Goal: Use online tool/utility: Utilize a website feature to perform a specific function

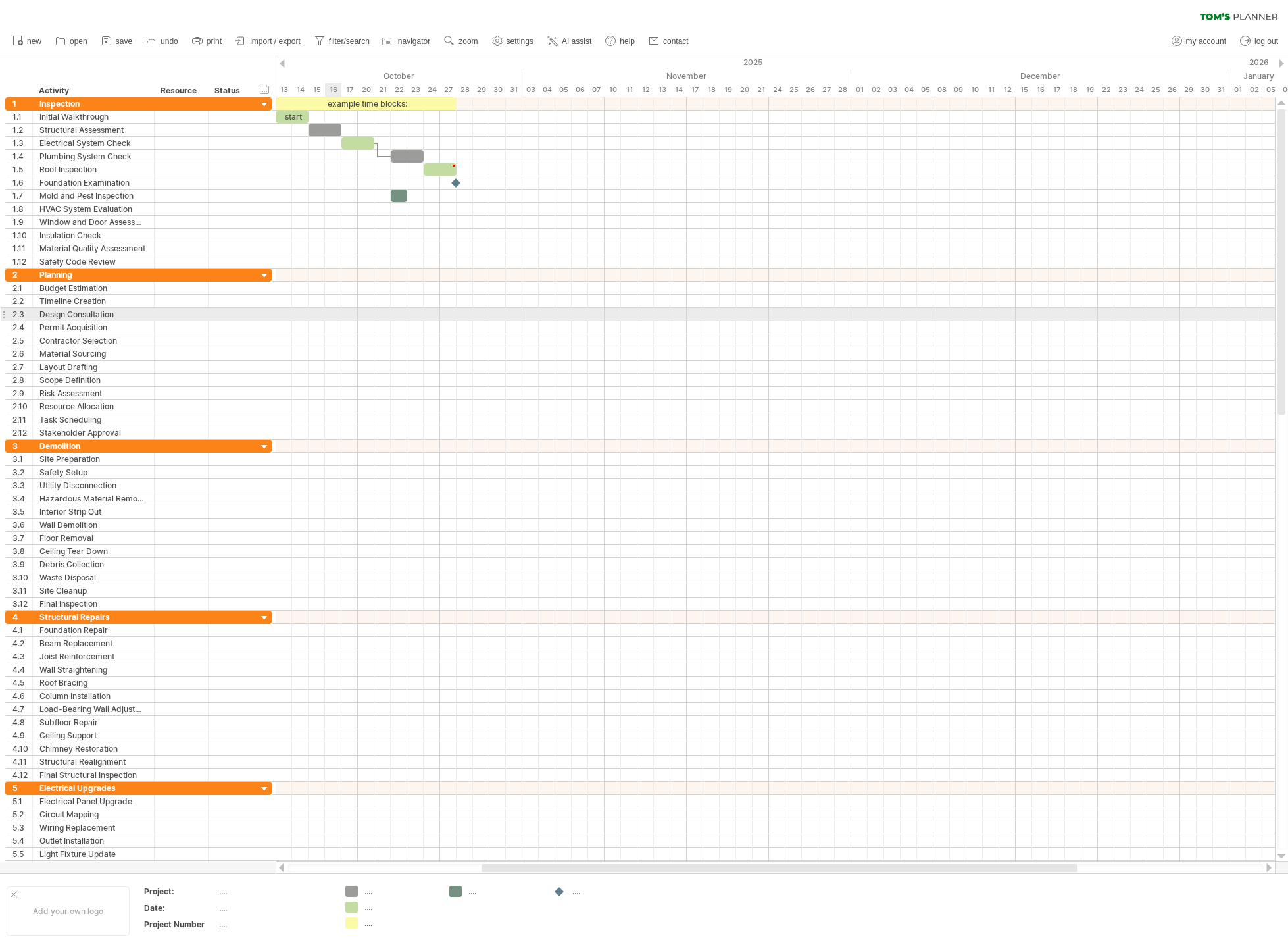
click at [332, 315] on div at bounding box center [775, 314] width 1000 height 13
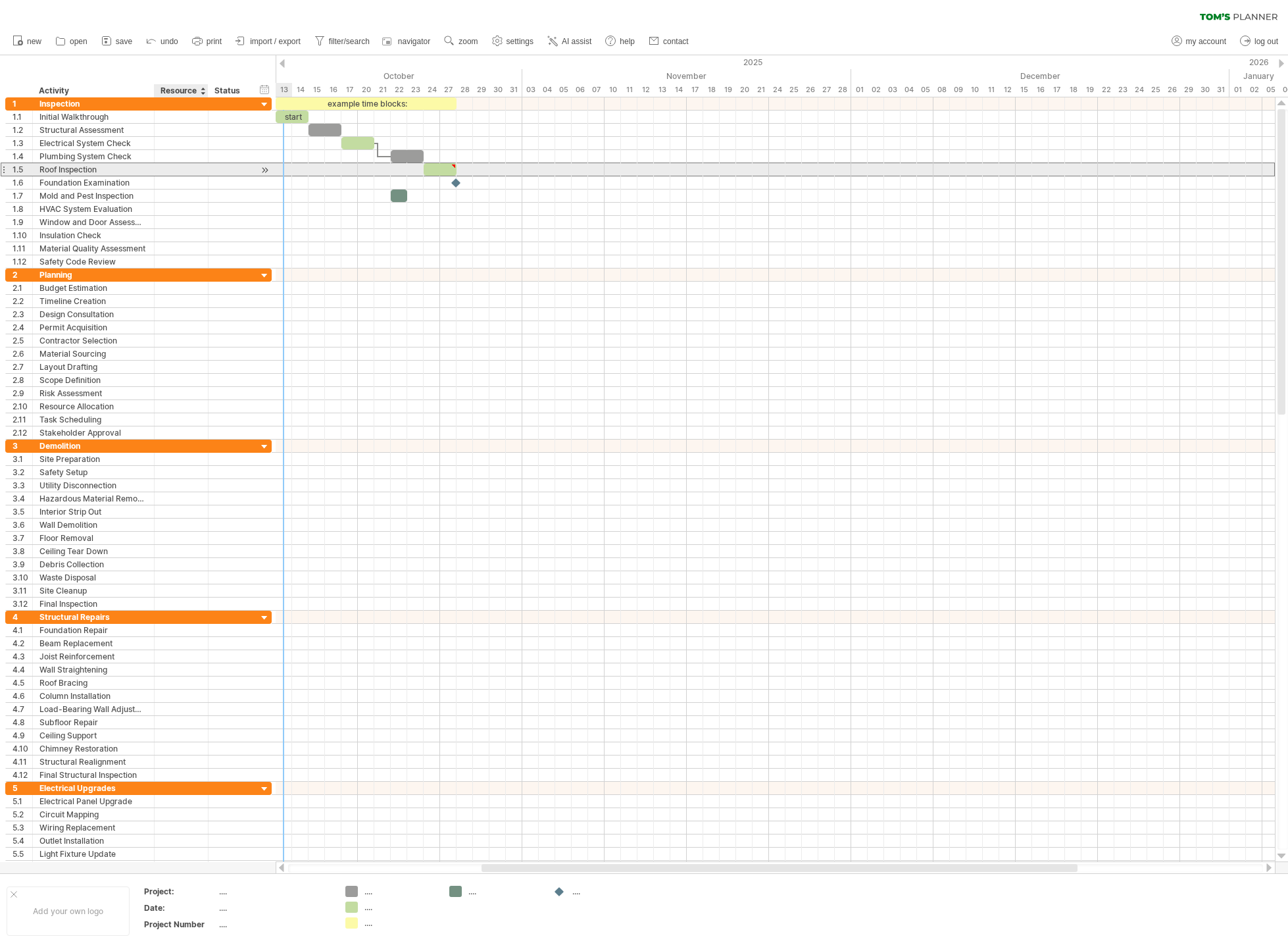
click at [178, 164] on div at bounding box center [181, 169] width 40 height 12
click at [186, 170] on input "text" at bounding box center [181, 169] width 40 height 12
click at [183, 174] on input "text" at bounding box center [181, 169] width 40 height 12
type input "****"
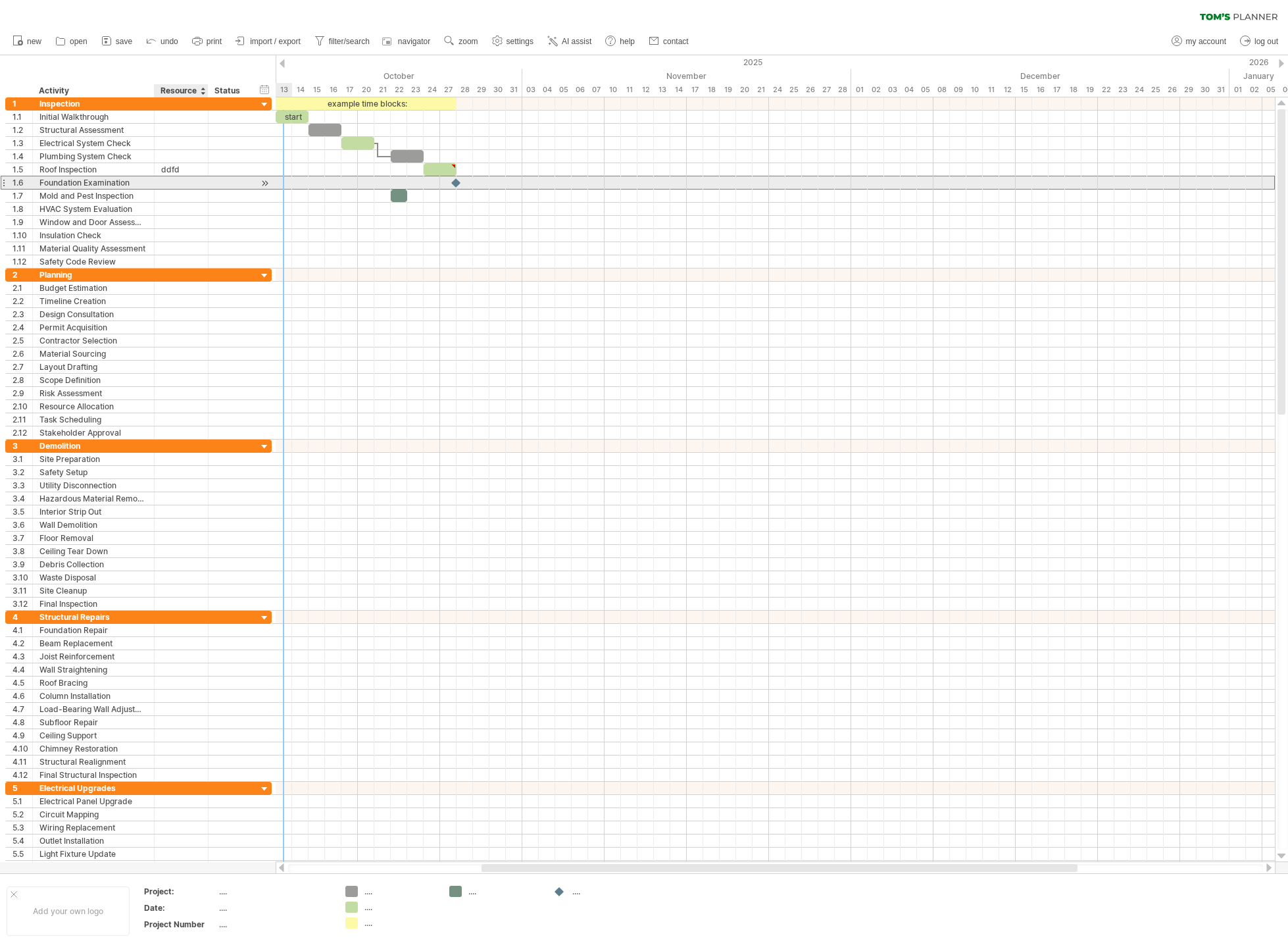
click at [196, 186] on div at bounding box center [181, 182] width 40 height 12
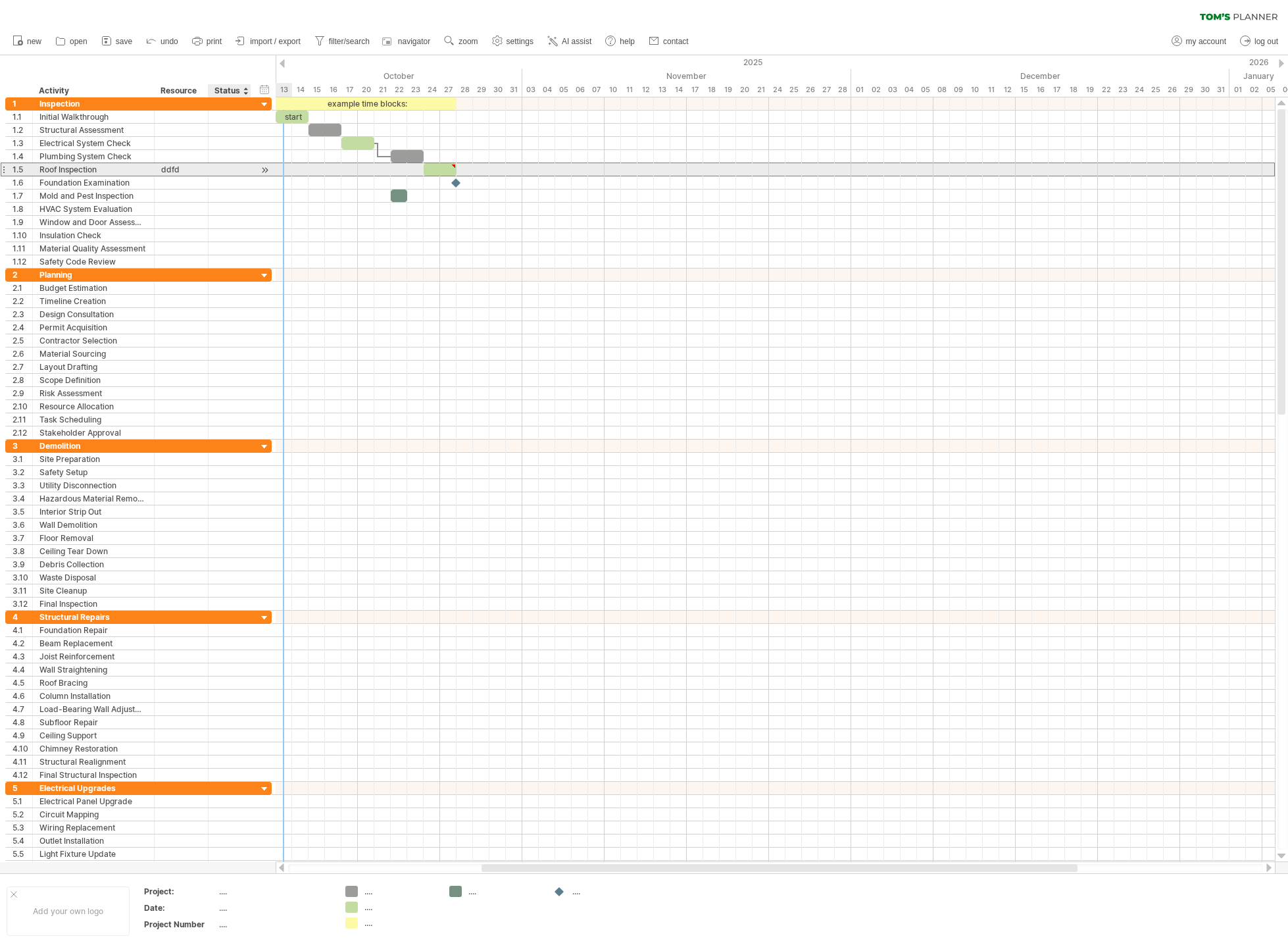
click at [243, 171] on div at bounding box center [229, 169] width 29 height 12
click at [262, 168] on div at bounding box center [265, 170] width 12 height 14
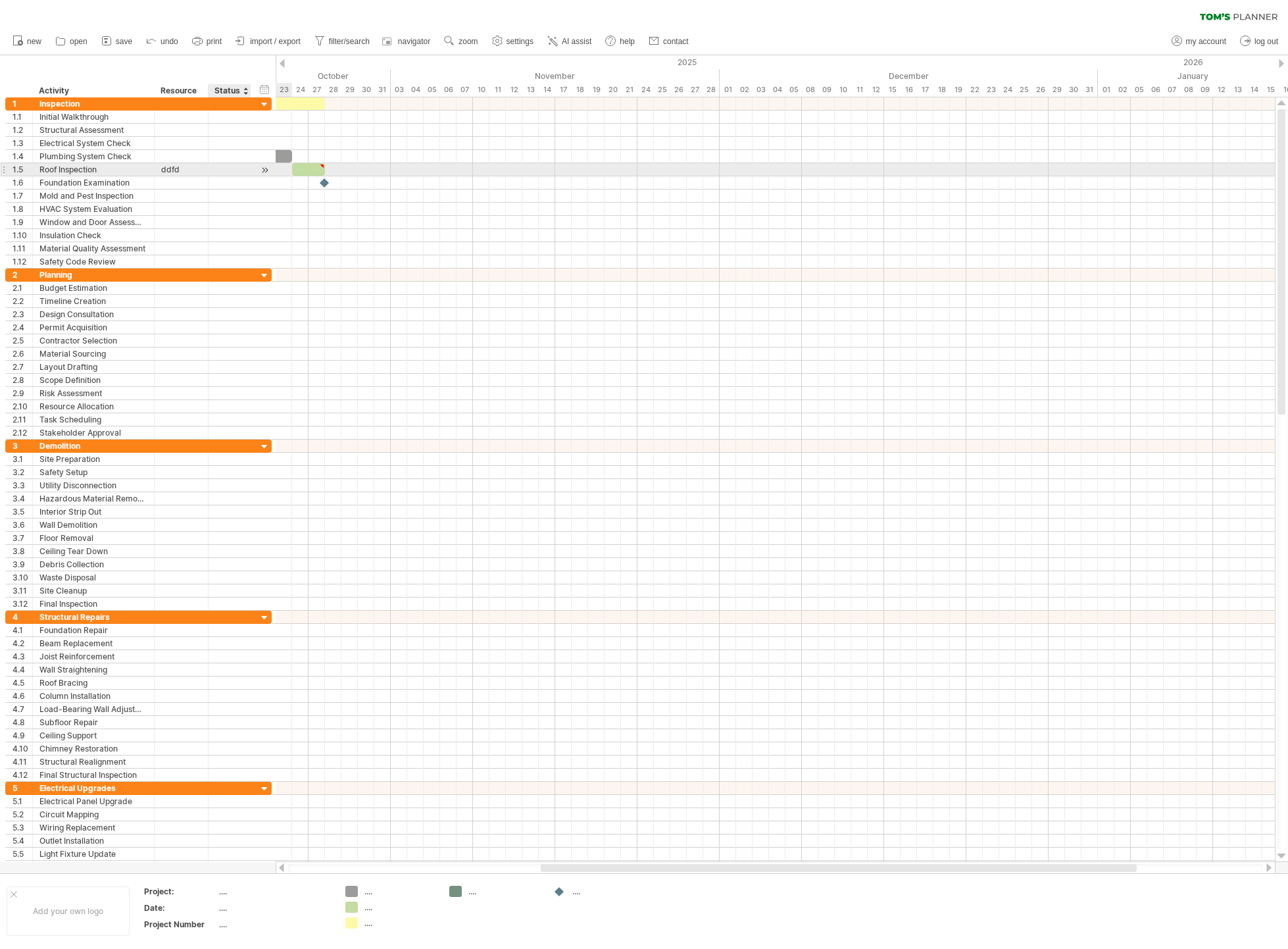
click at [266, 170] on div at bounding box center [265, 170] width 12 height 14
click at [260, 170] on div at bounding box center [265, 170] width 12 height 14
click at [261, 170] on div at bounding box center [265, 170] width 12 height 14
click at [215, 168] on div at bounding box center [229, 169] width 29 height 12
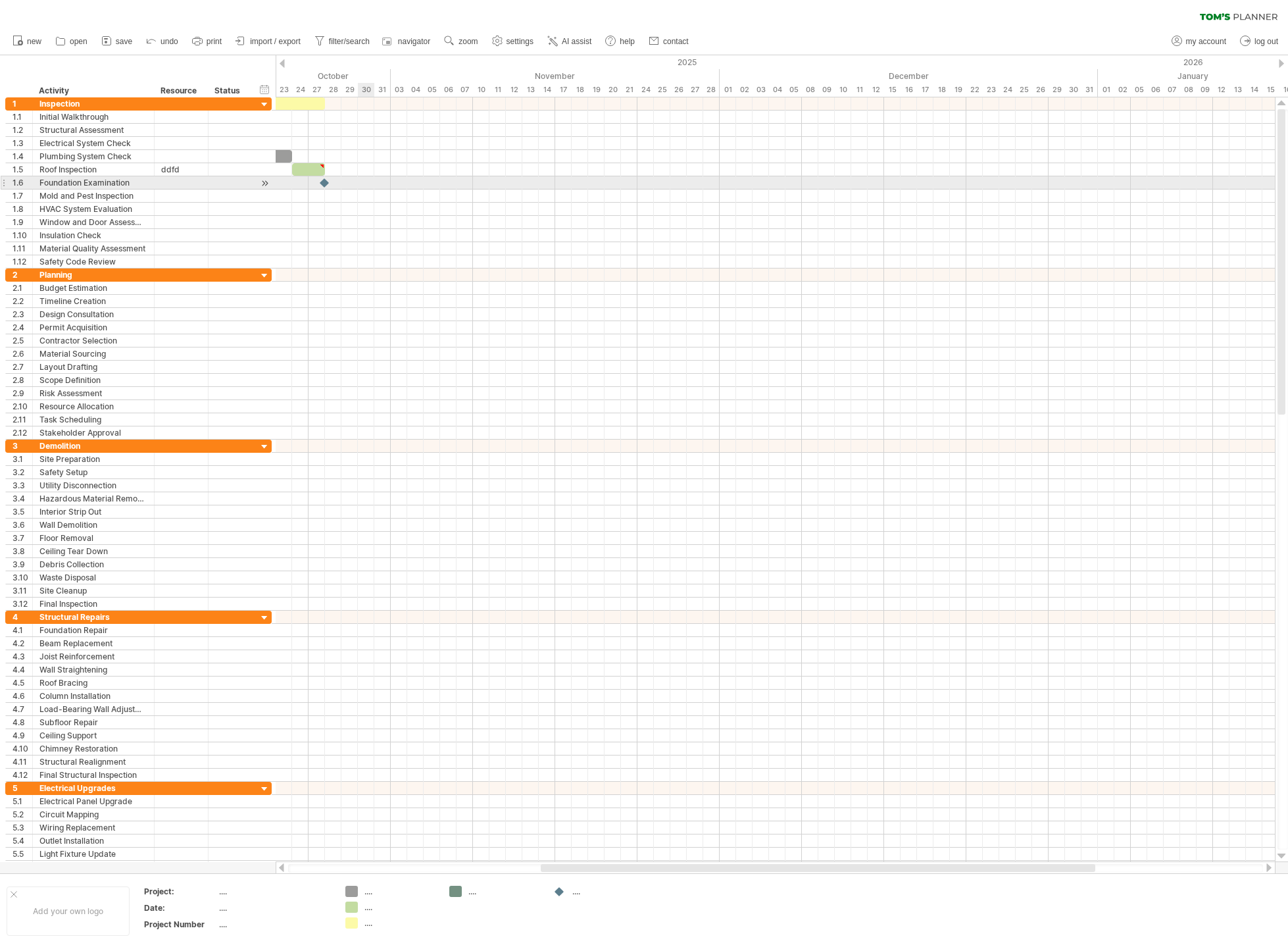
click at [370, 183] on div at bounding box center [775, 182] width 1000 height 13
click at [283, 66] on div at bounding box center [282, 64] width 5 height 9
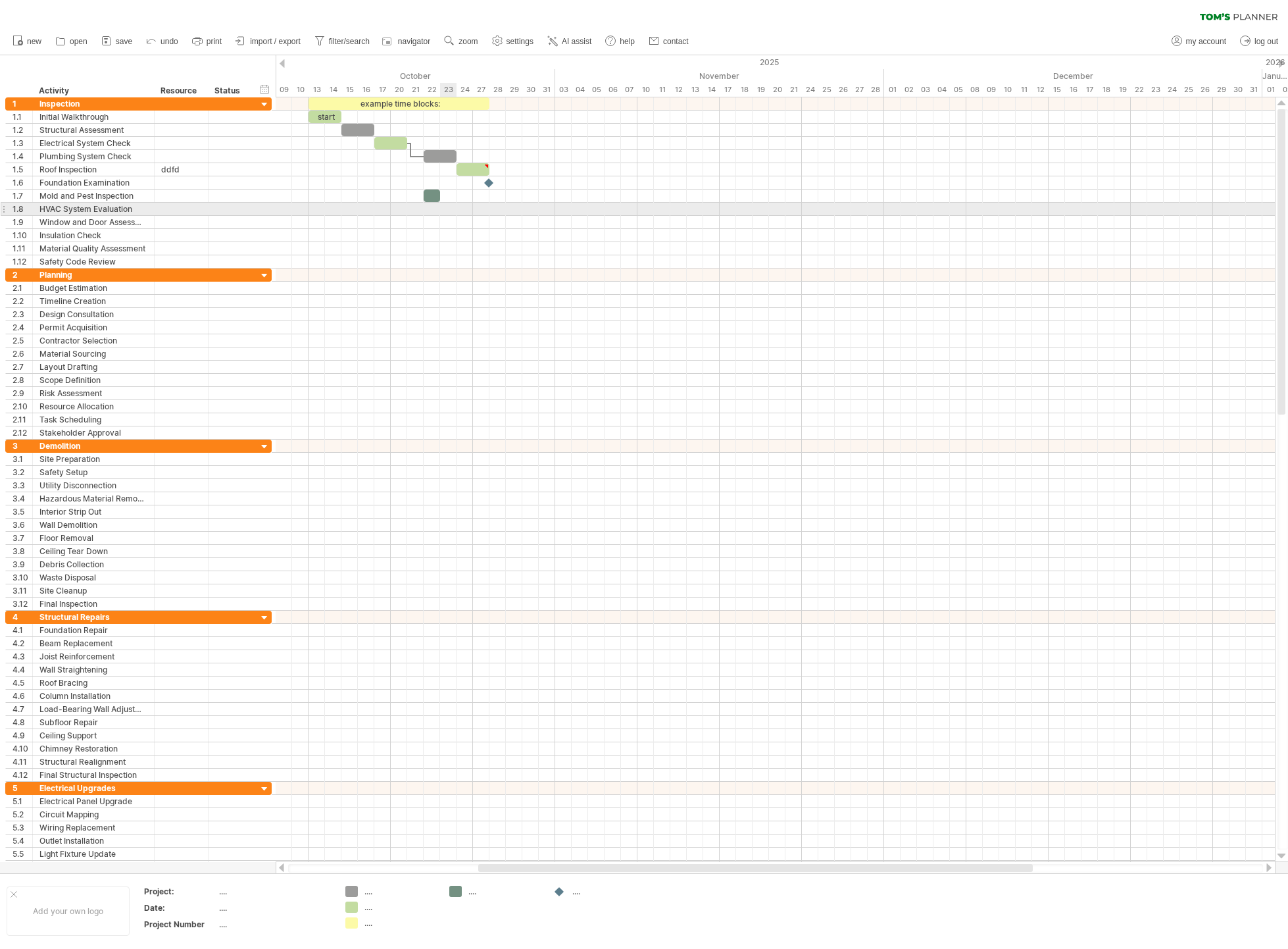
click at [447, 215] on div at bounding box center [775, 209] width 1000 height 13
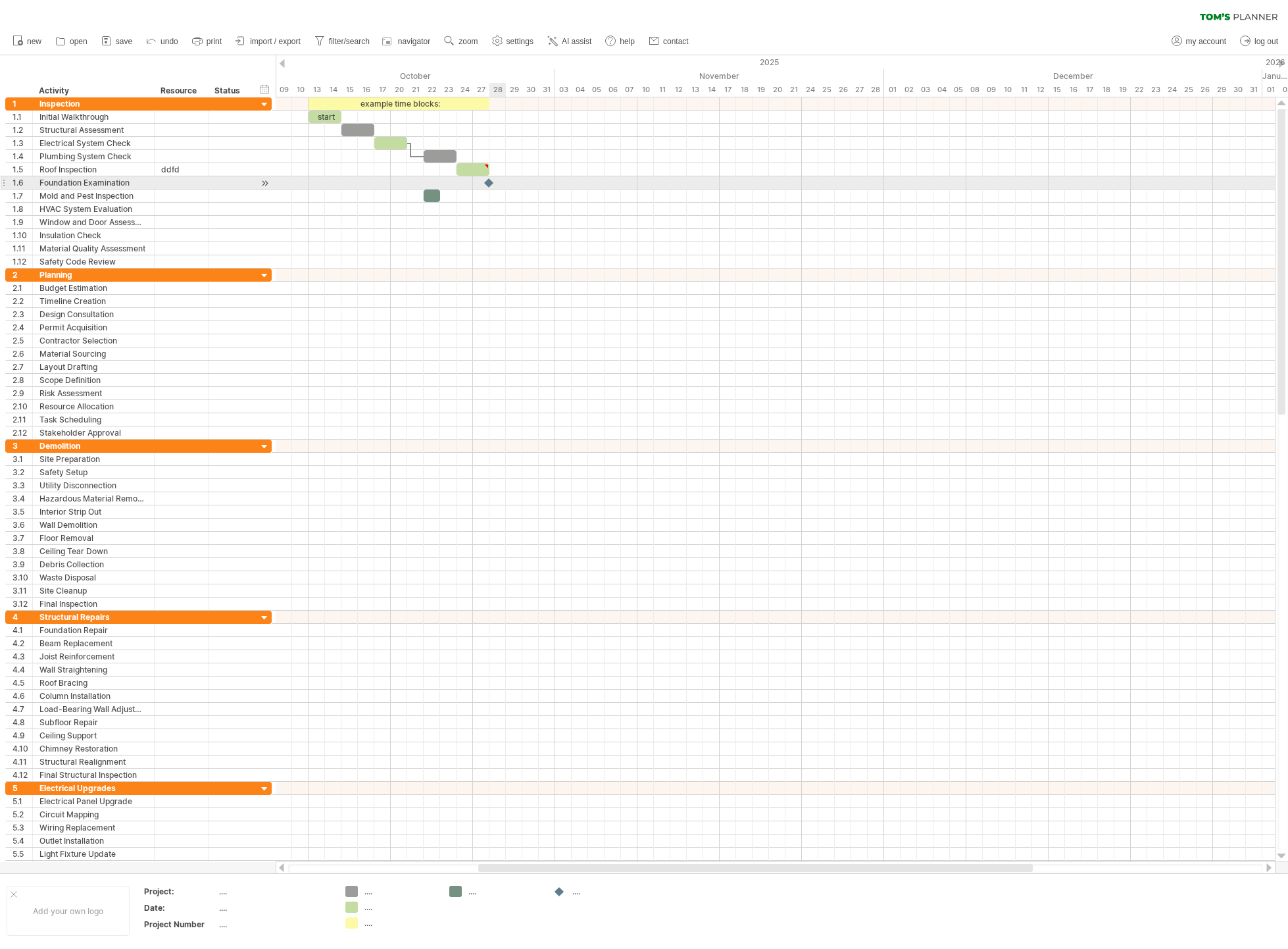
click at [502, 185] on div at bounding box center [775, 182] width 1000 height 13
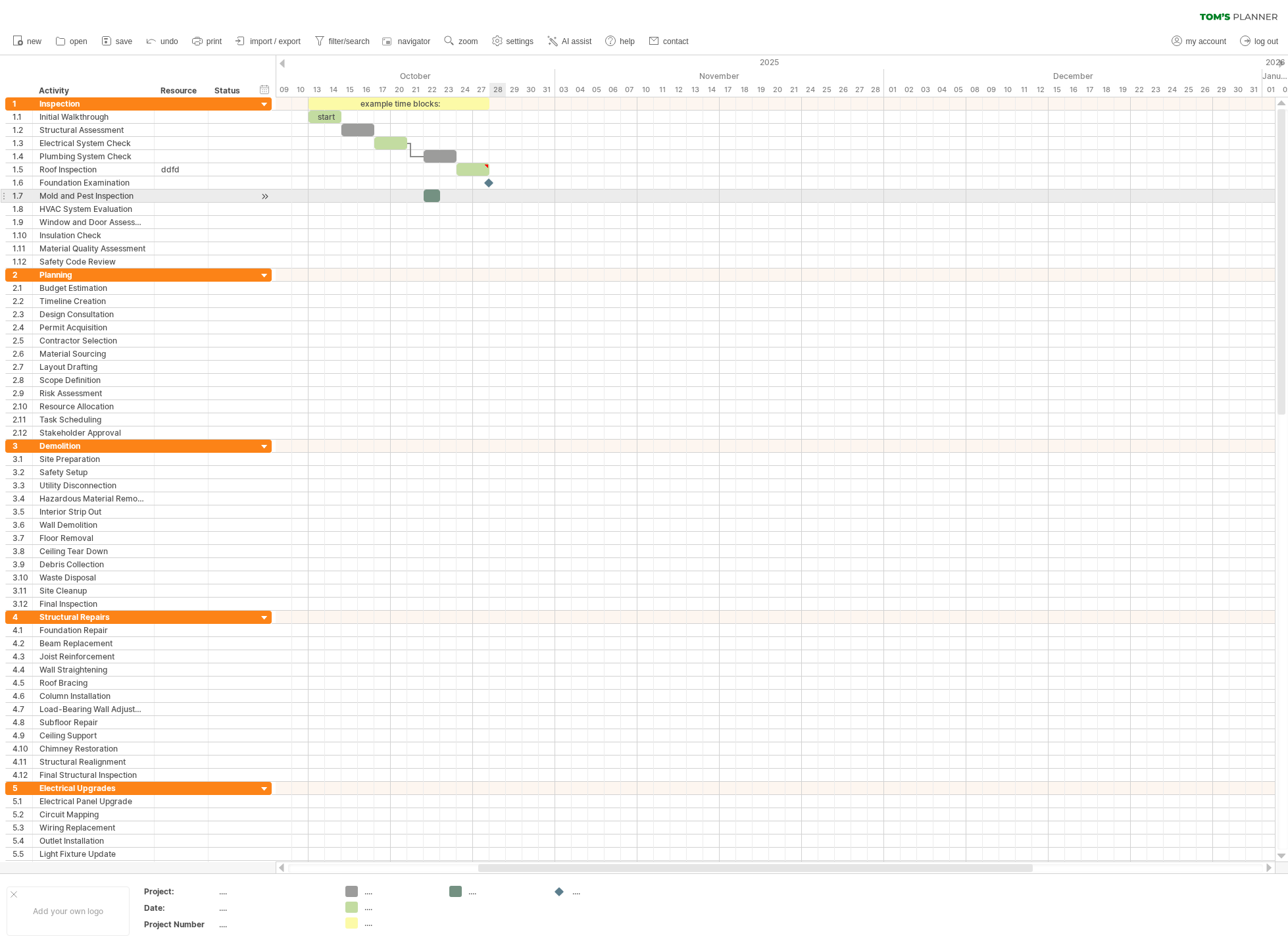
click at [500, 197] on div at bounding box center [775, 196] width 1000 height 13
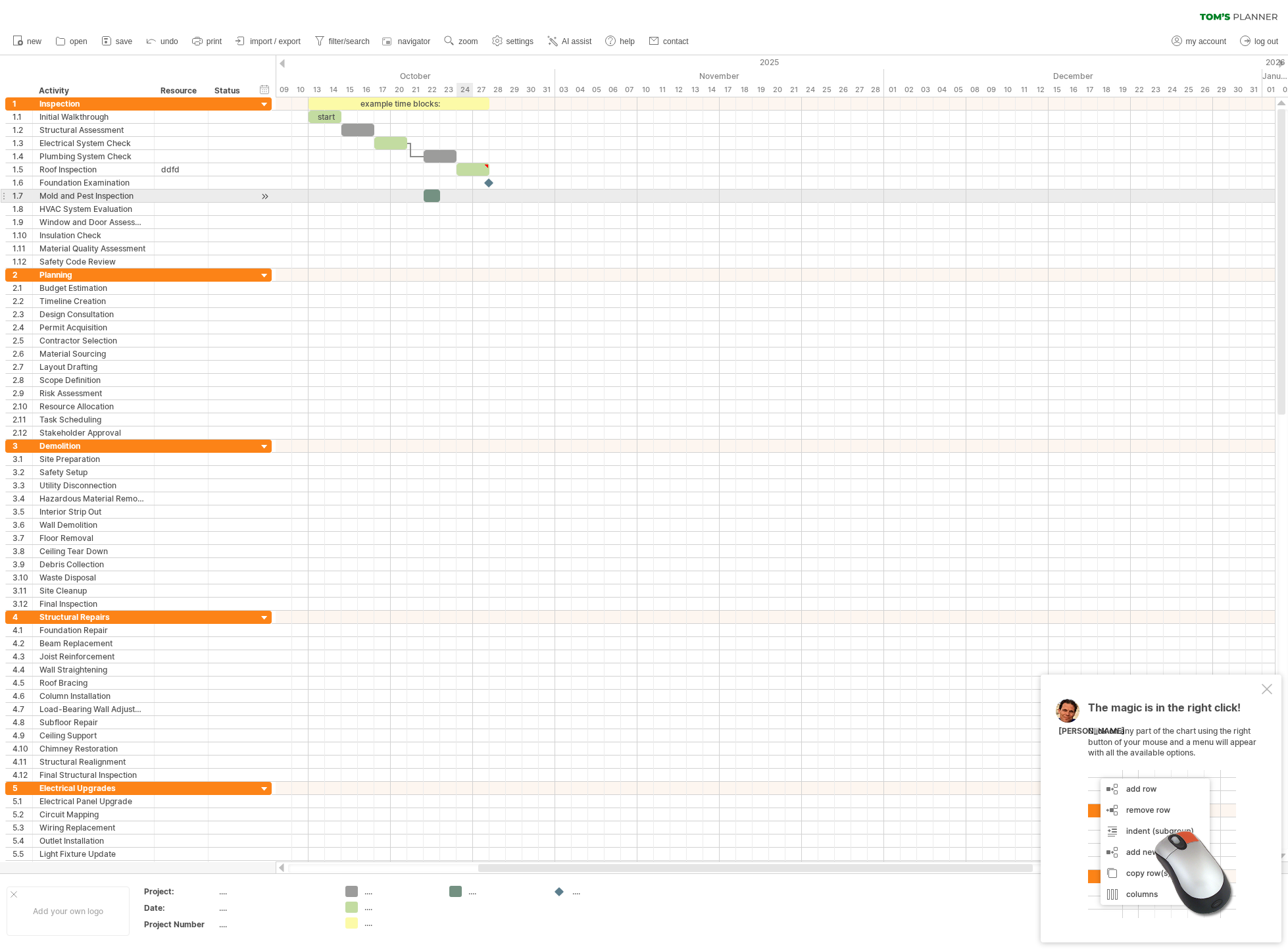
click at [459, 196] on div at bounding box center [775, 196] width 1000 height 13
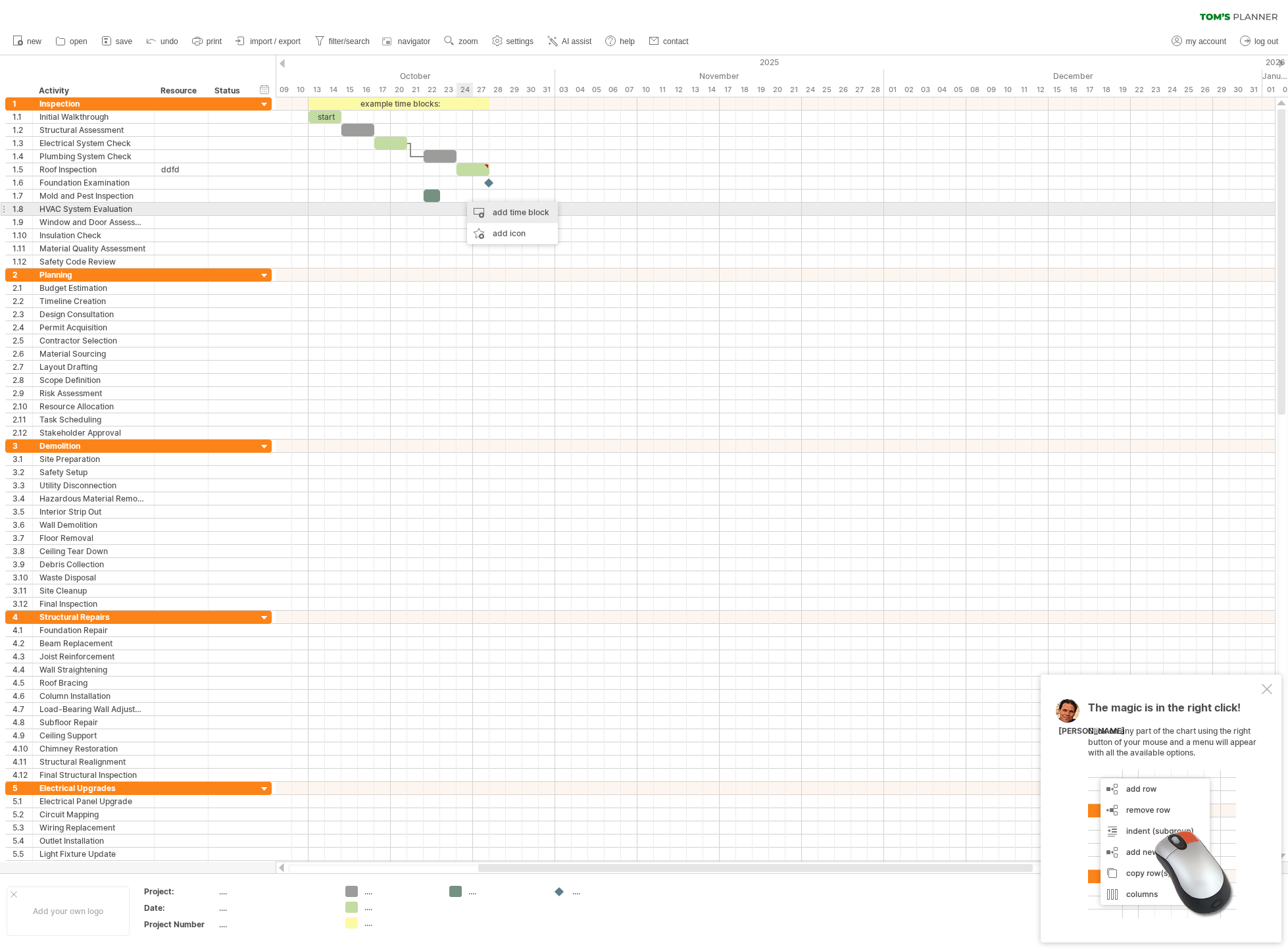
click at [497, 207] on div "add time block" at bounding box center [513, 212] width 91 height 21
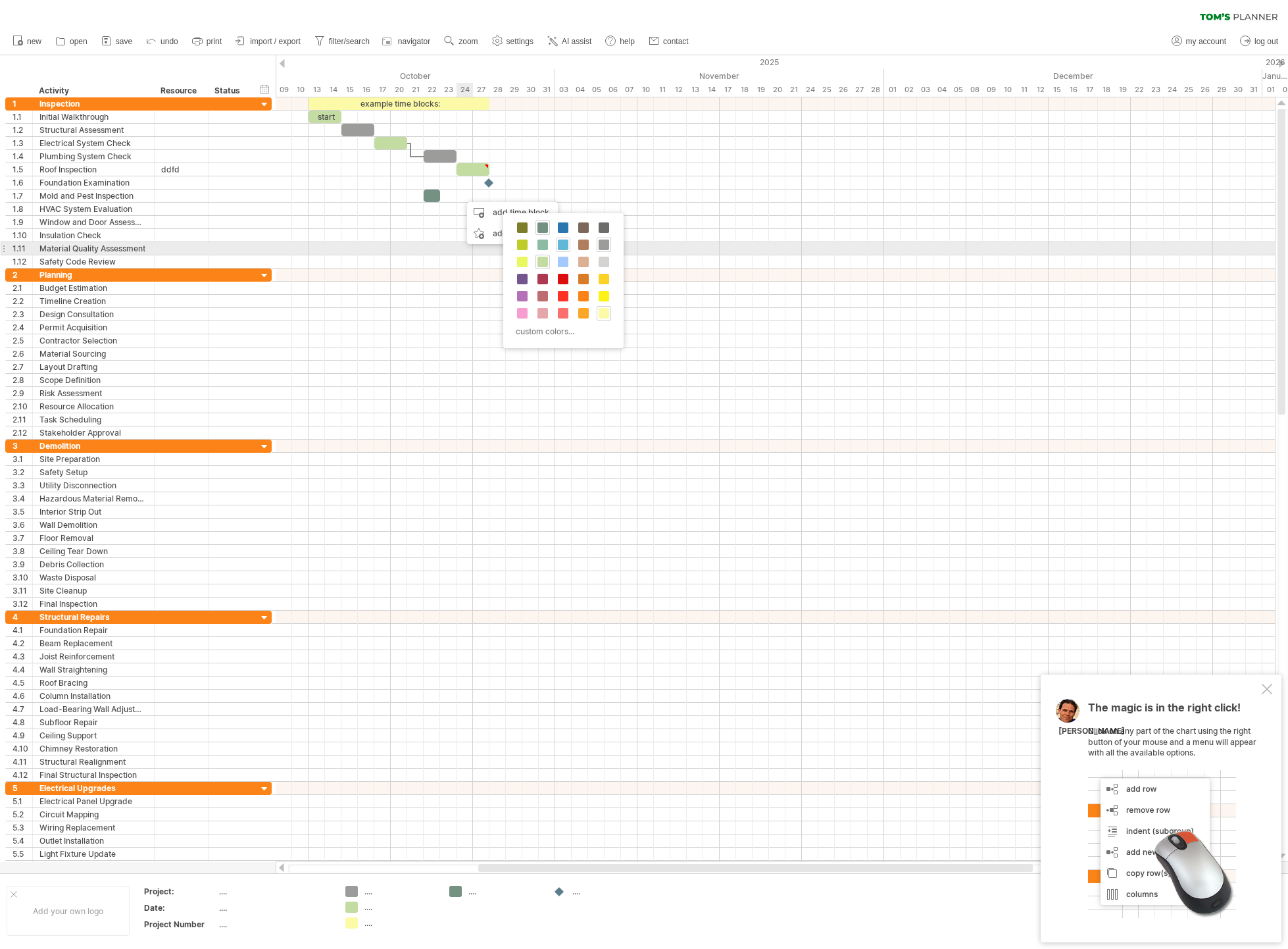
click at [562, 245] on span at bounding box center [563, 245] width 11 height 11
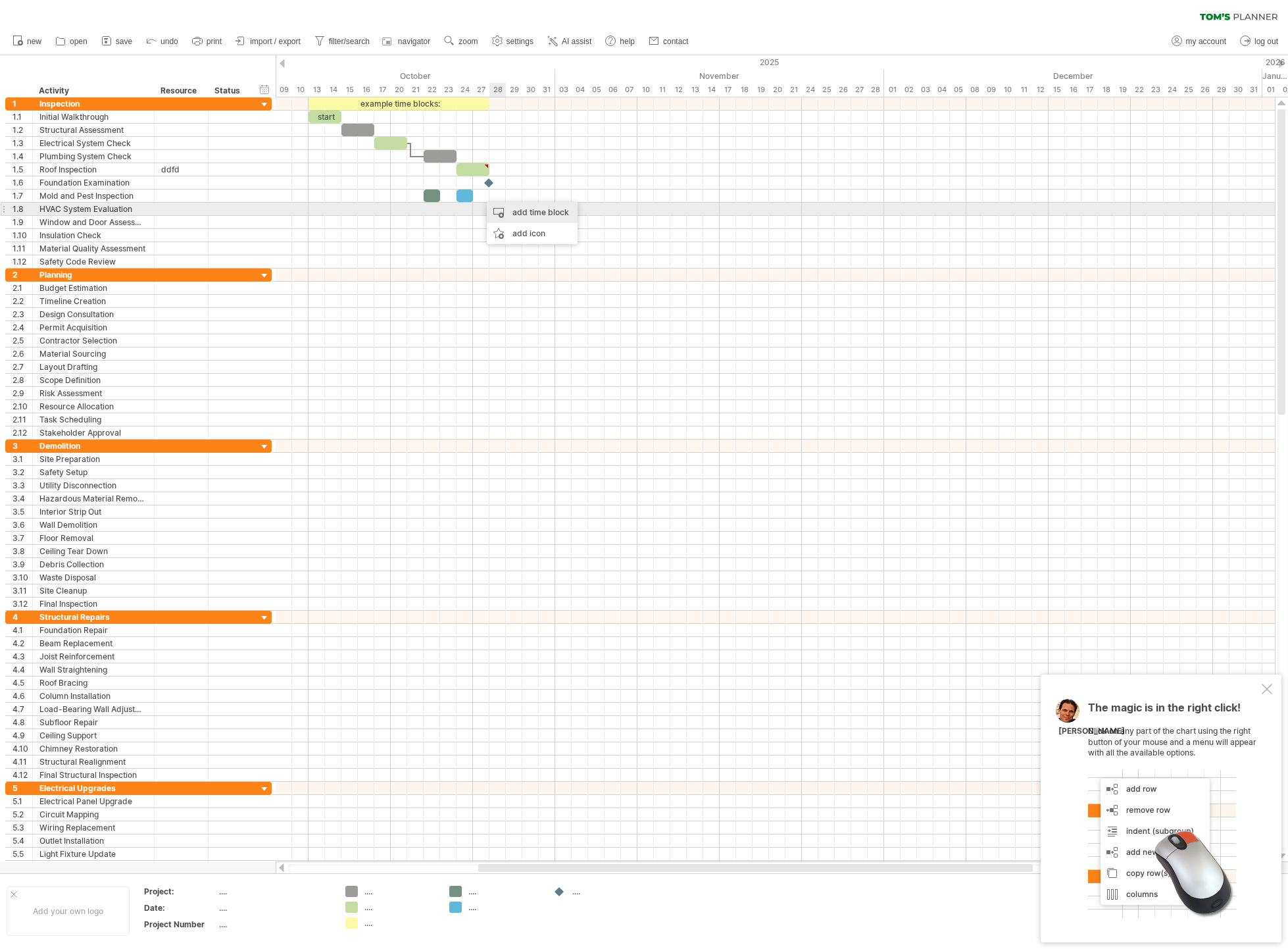
click at [541, 215] on div "add time block" at bounding box center [532, 212] width 91 height 21
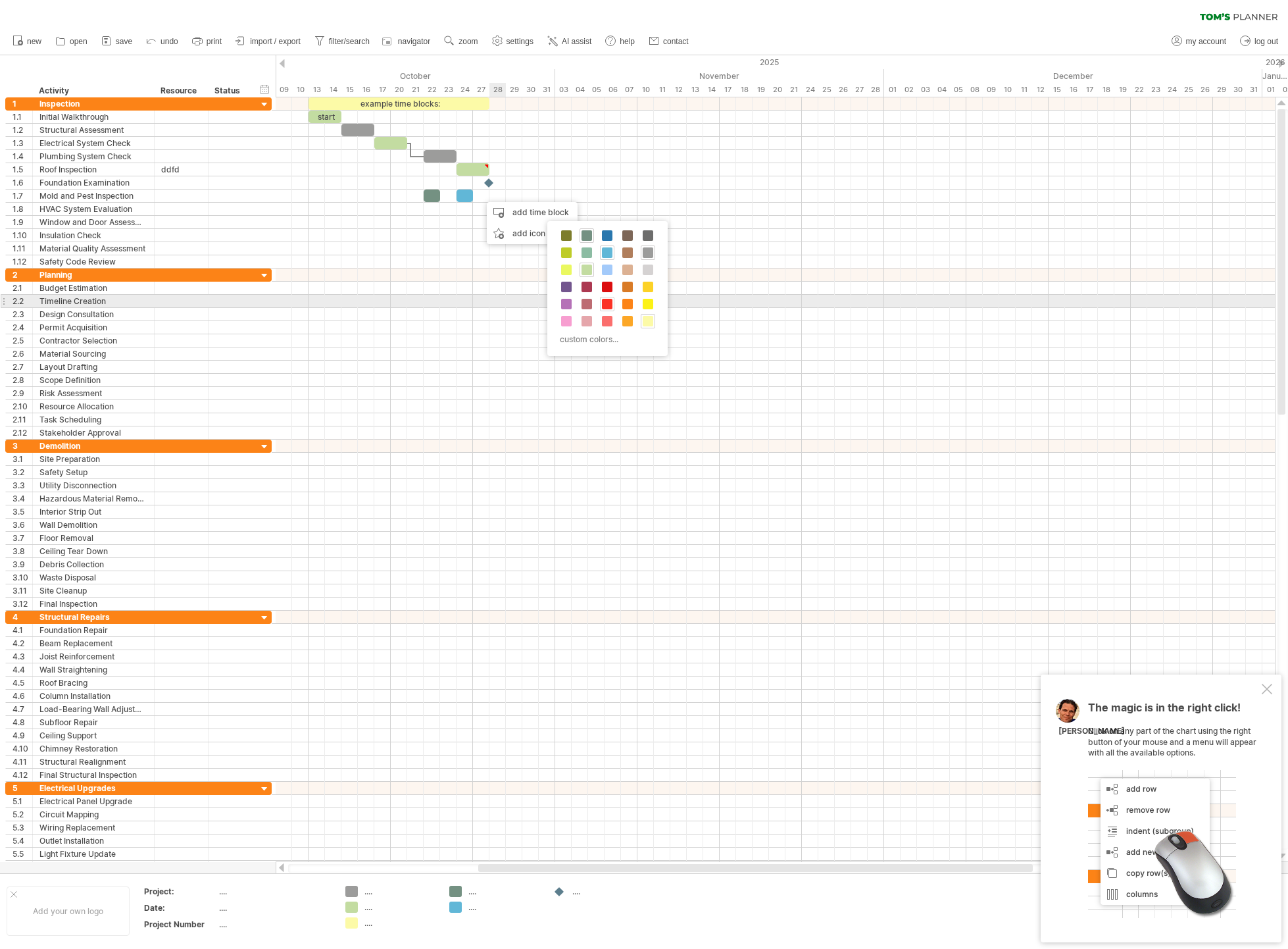
click at [607, 299] on span at bounding box center [608, 304] width 11 height 11
click at [544, 306] on div at bounding box center [775, 301] width 1000 height 13
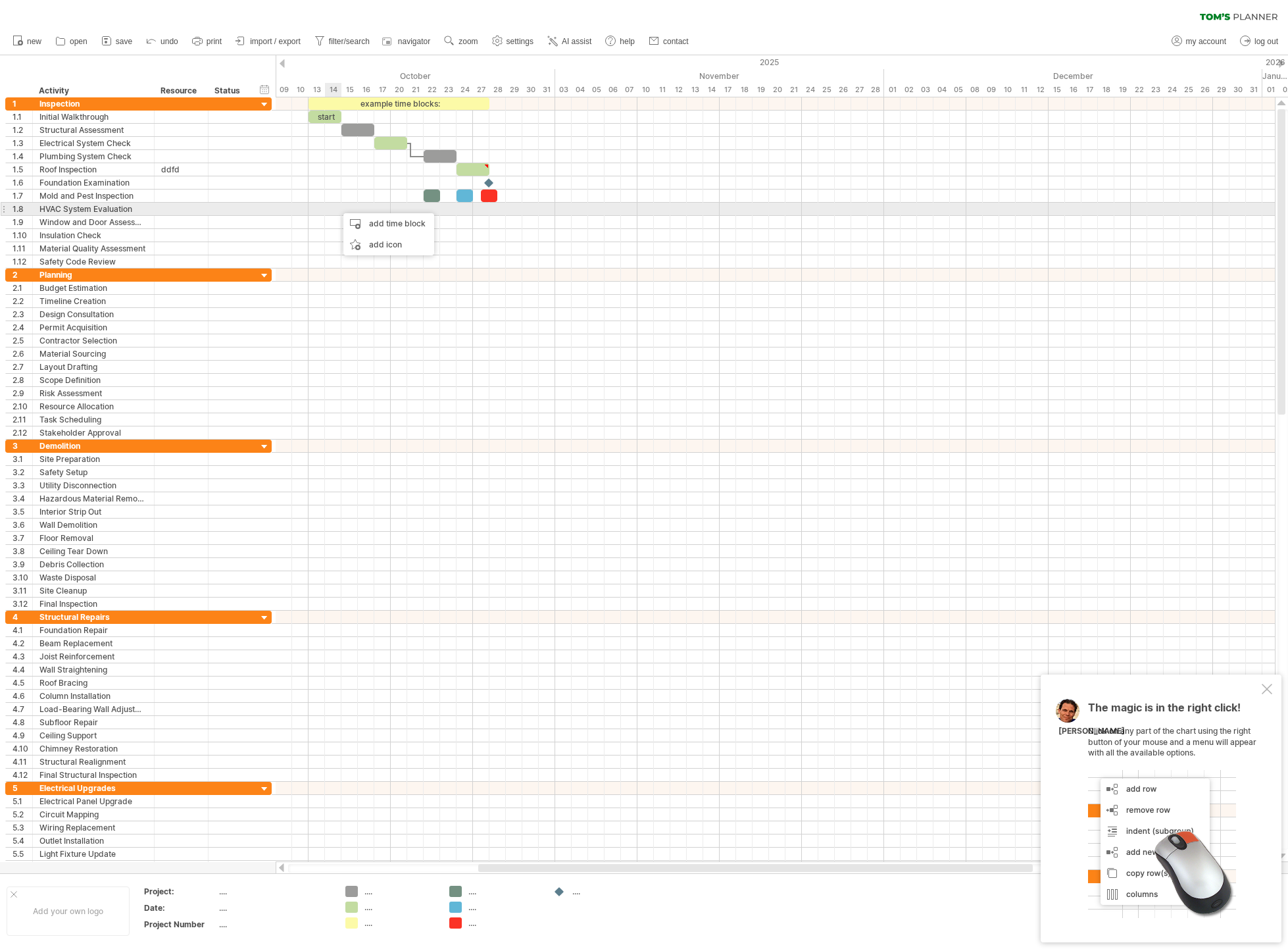
click at [327, 209] on div at bounding box center [775, 209] width 1000 height 13
drag, startPoint x: 333, startPoint y: 209, endPoint x: 453, endPoint y: 216, distance: 120.2
click at [453, 216] on div at bounding box center [775, 182] width 1000 height 171
click at [451, 213] on div at bounding box center [775, 209] width 1000 height 13
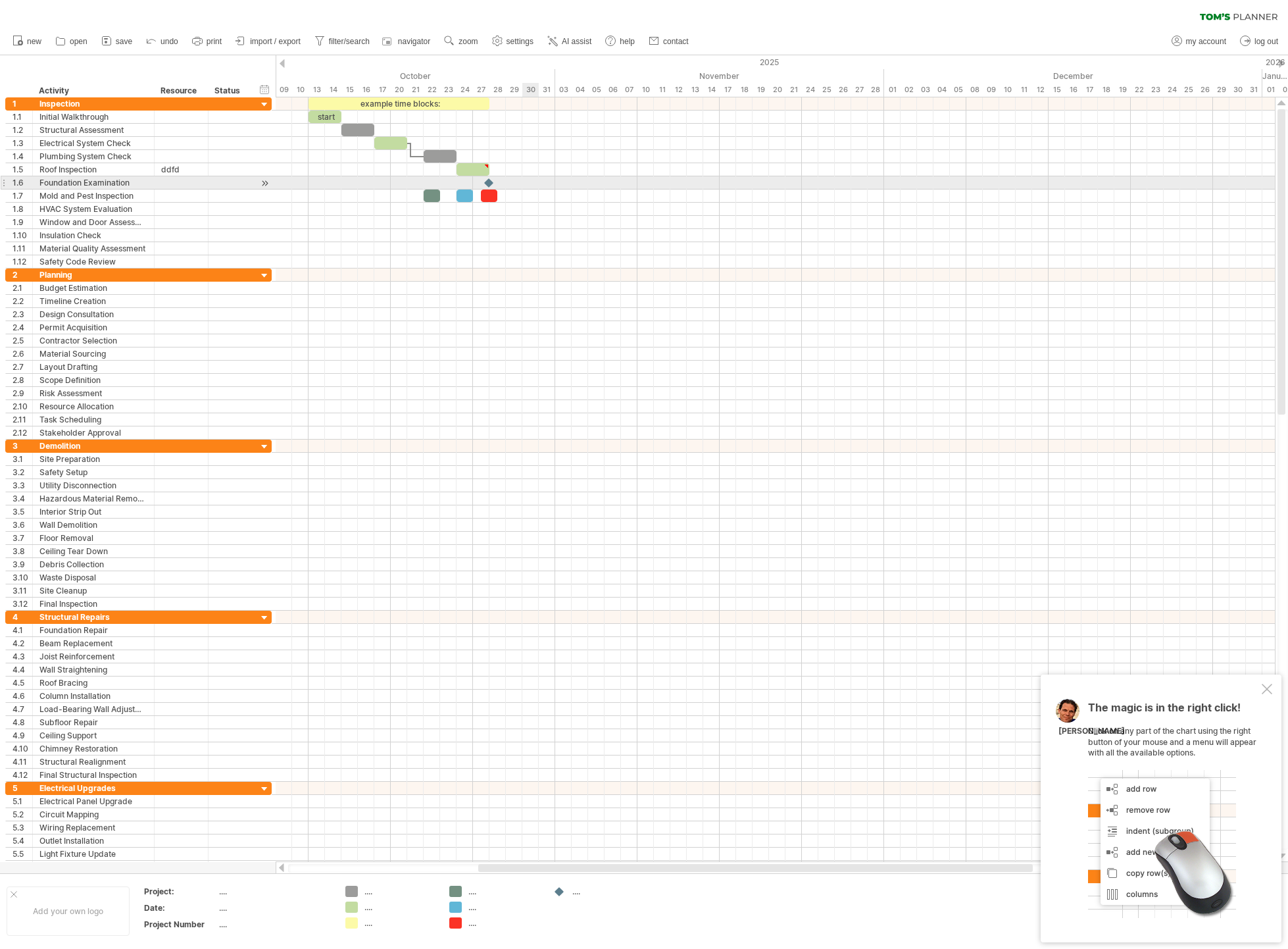
click at [524, 189] on div at bounding box center [775, 182] width 1000 height 13
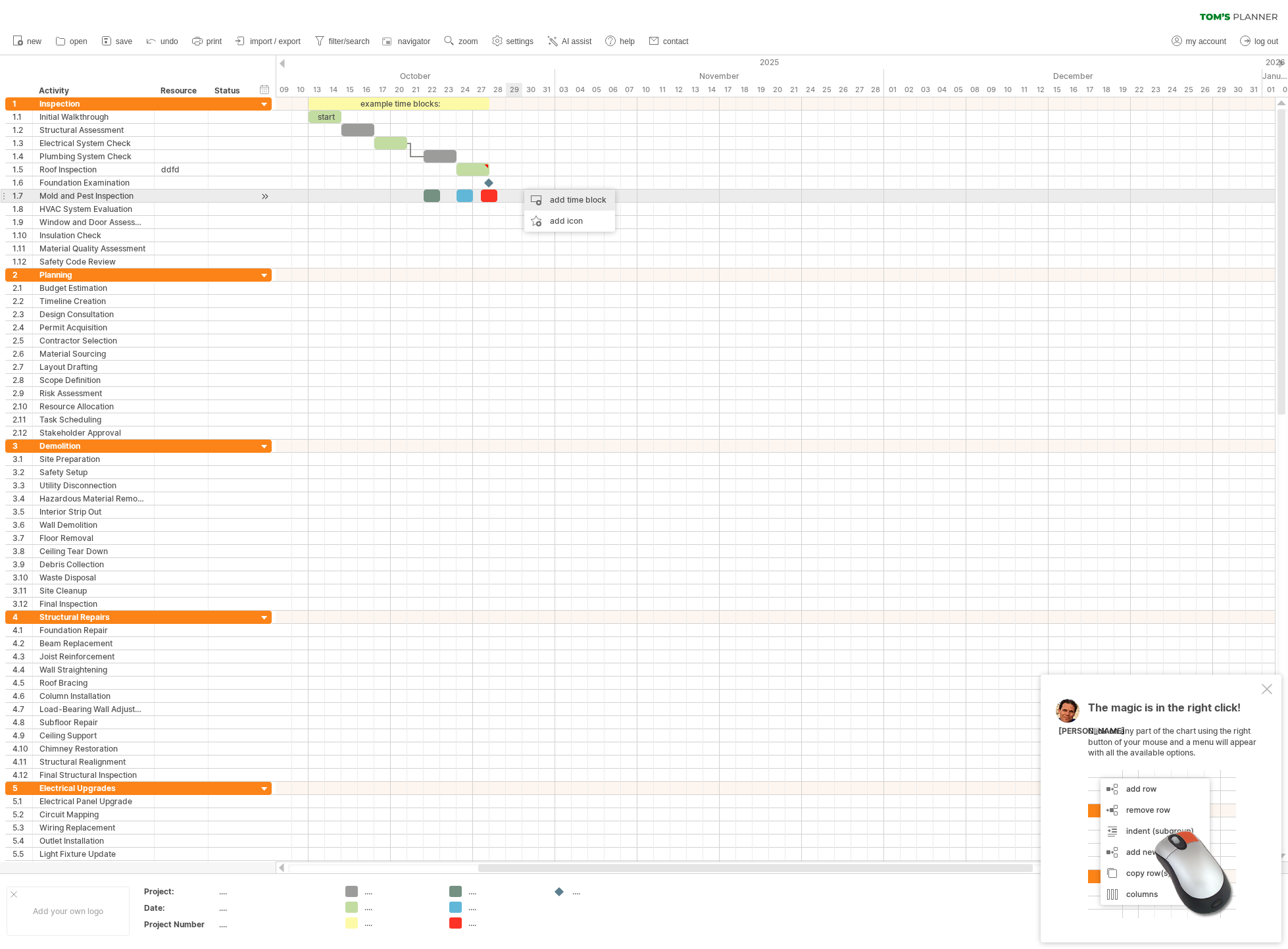
click at [568, 201] on div "add time block" at bounding box center [570, 200] width 91 height 21
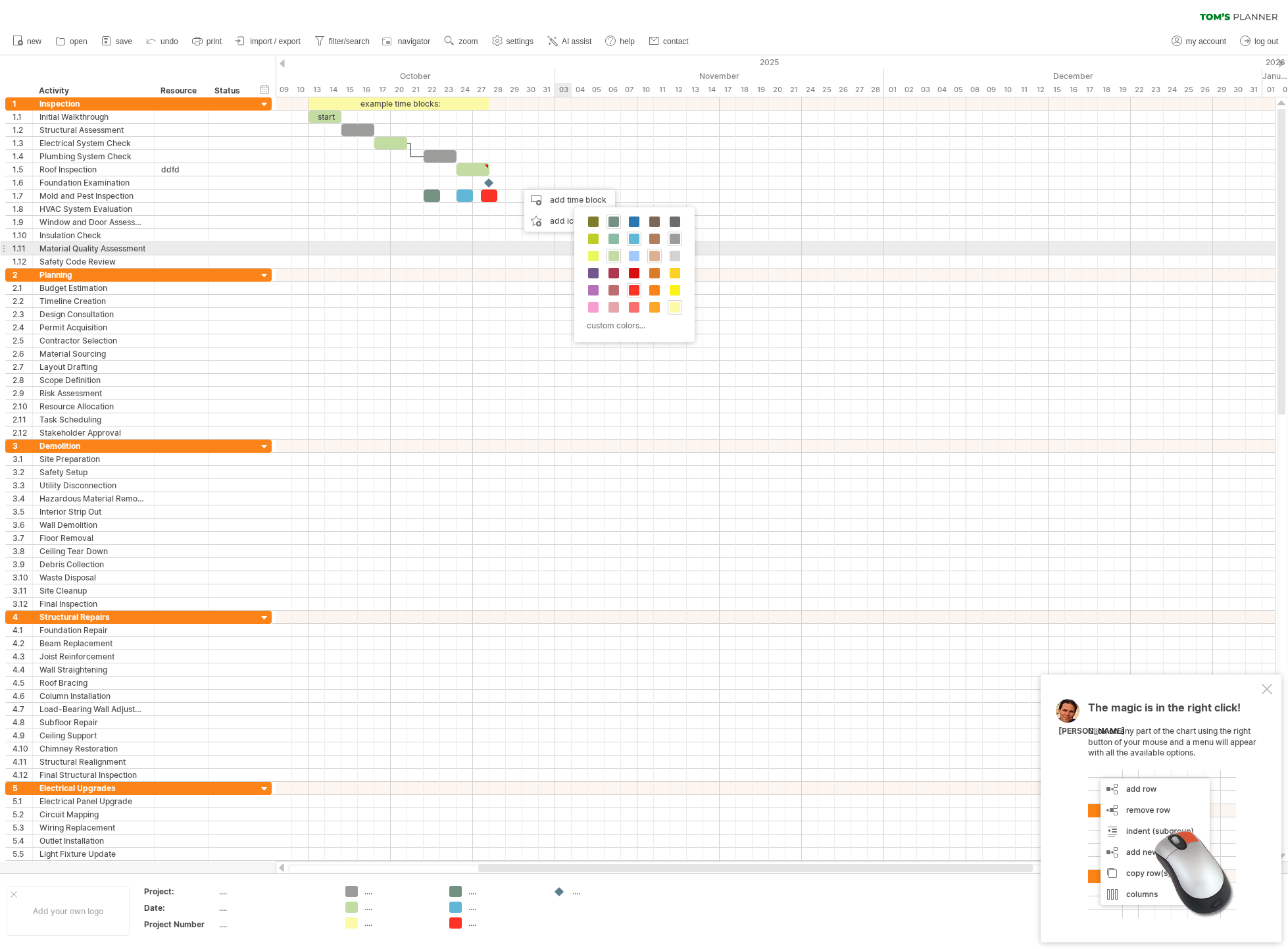
click at [650, 253] on span at bounding box center [655, 256] width 11 height 11
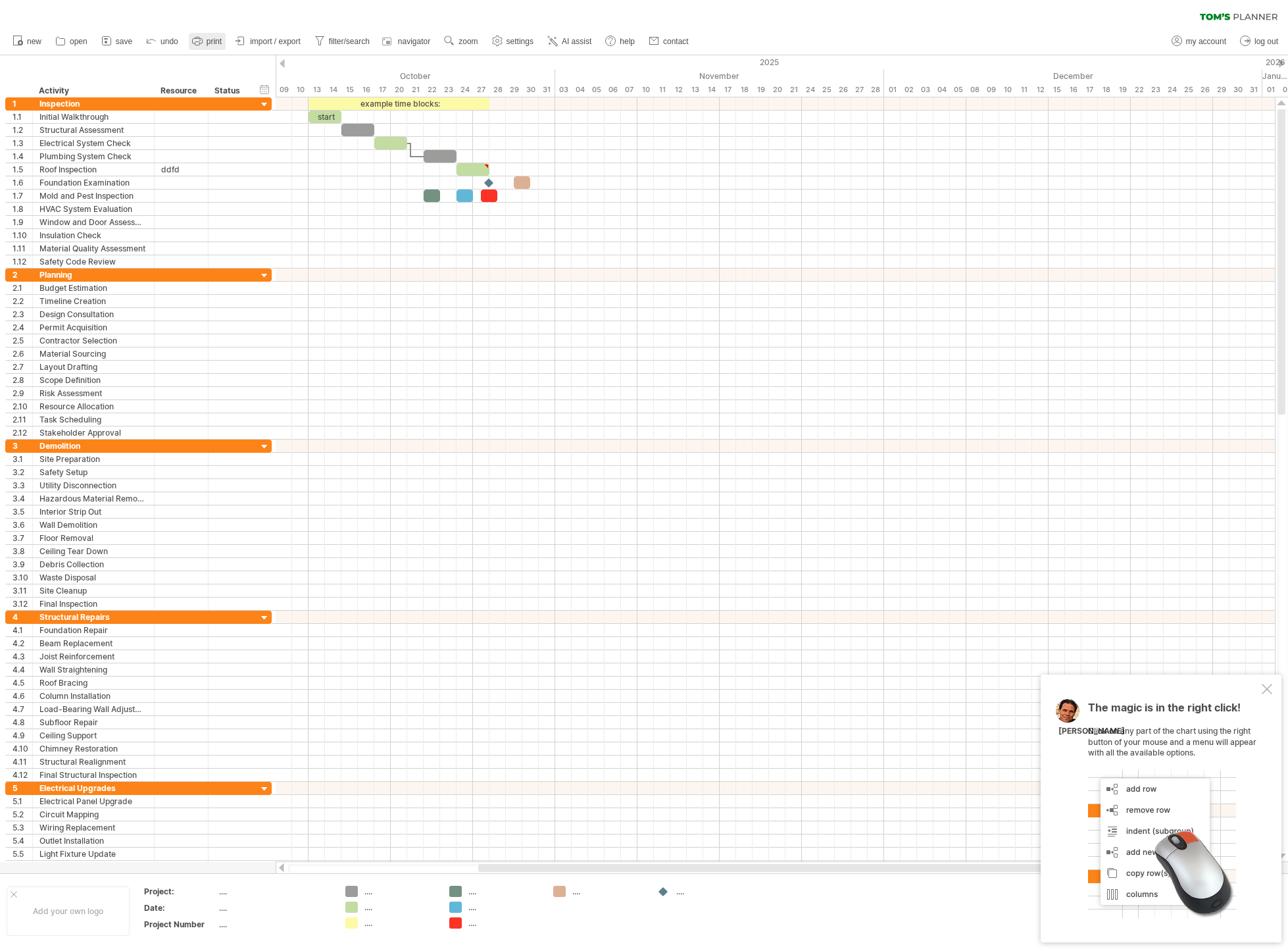
click at [199, 42] on rect at bounding box center [196, 44] width 4 height 4
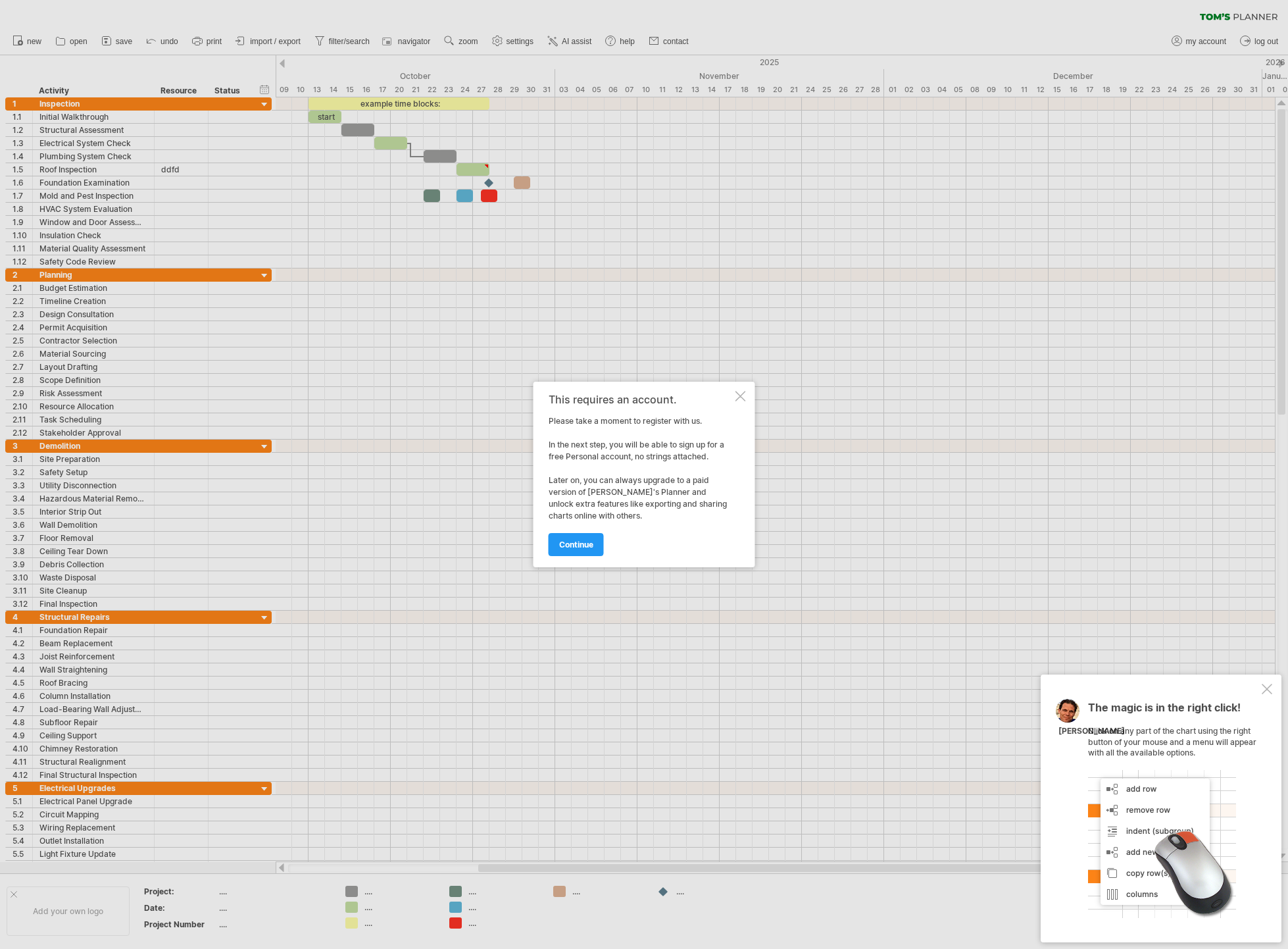
click at [739, 396] on div at bounding box center [741, 396] width 11 height 11
